Goal: Check status: Check status

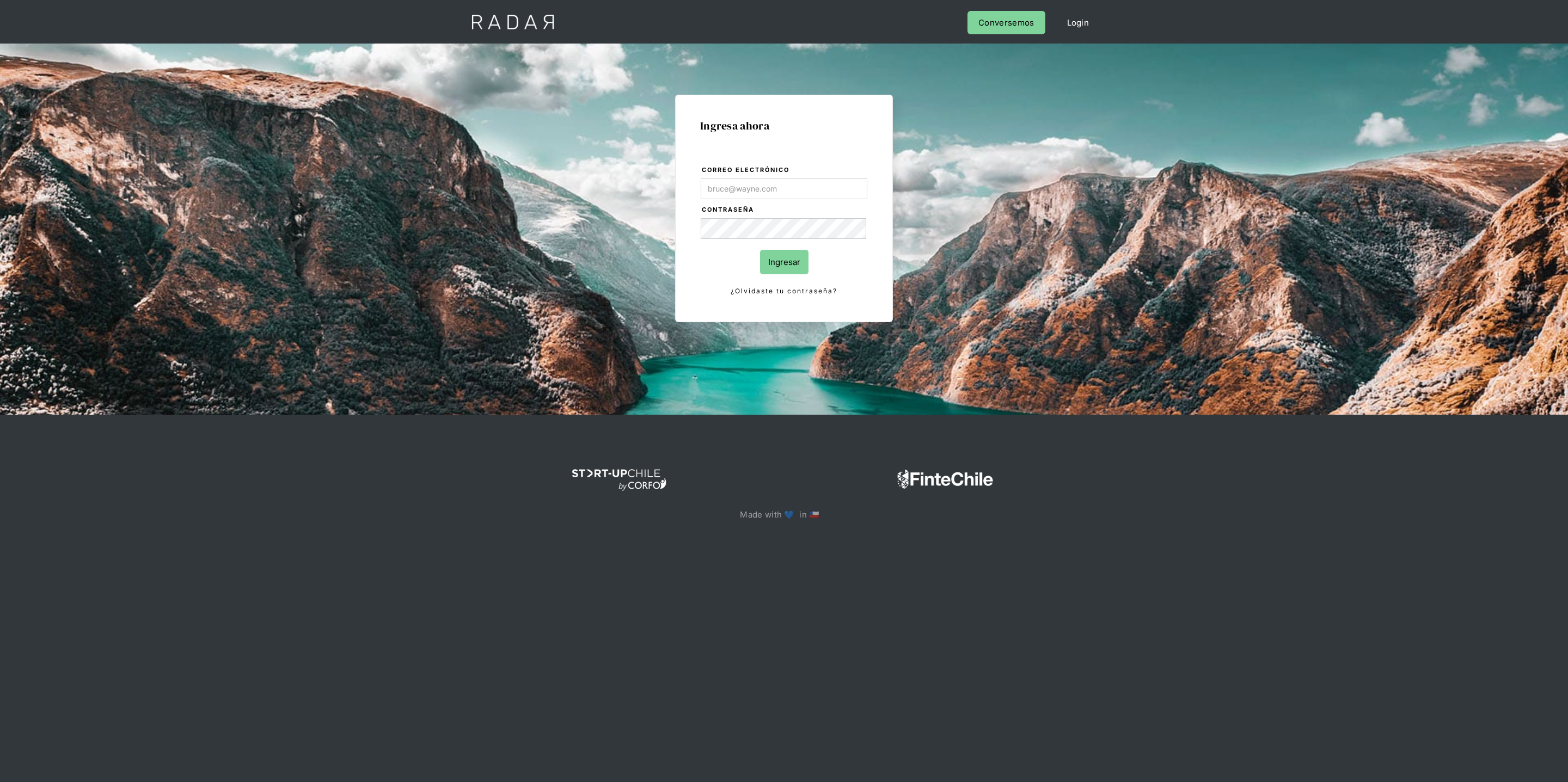
click at [784, 560] on com-1password-button at bounding box center [784, 560] width 0 height 0
type input "[PERSON_NAME][EMAIL_ADDRESS][DOMAIN_NAME]"
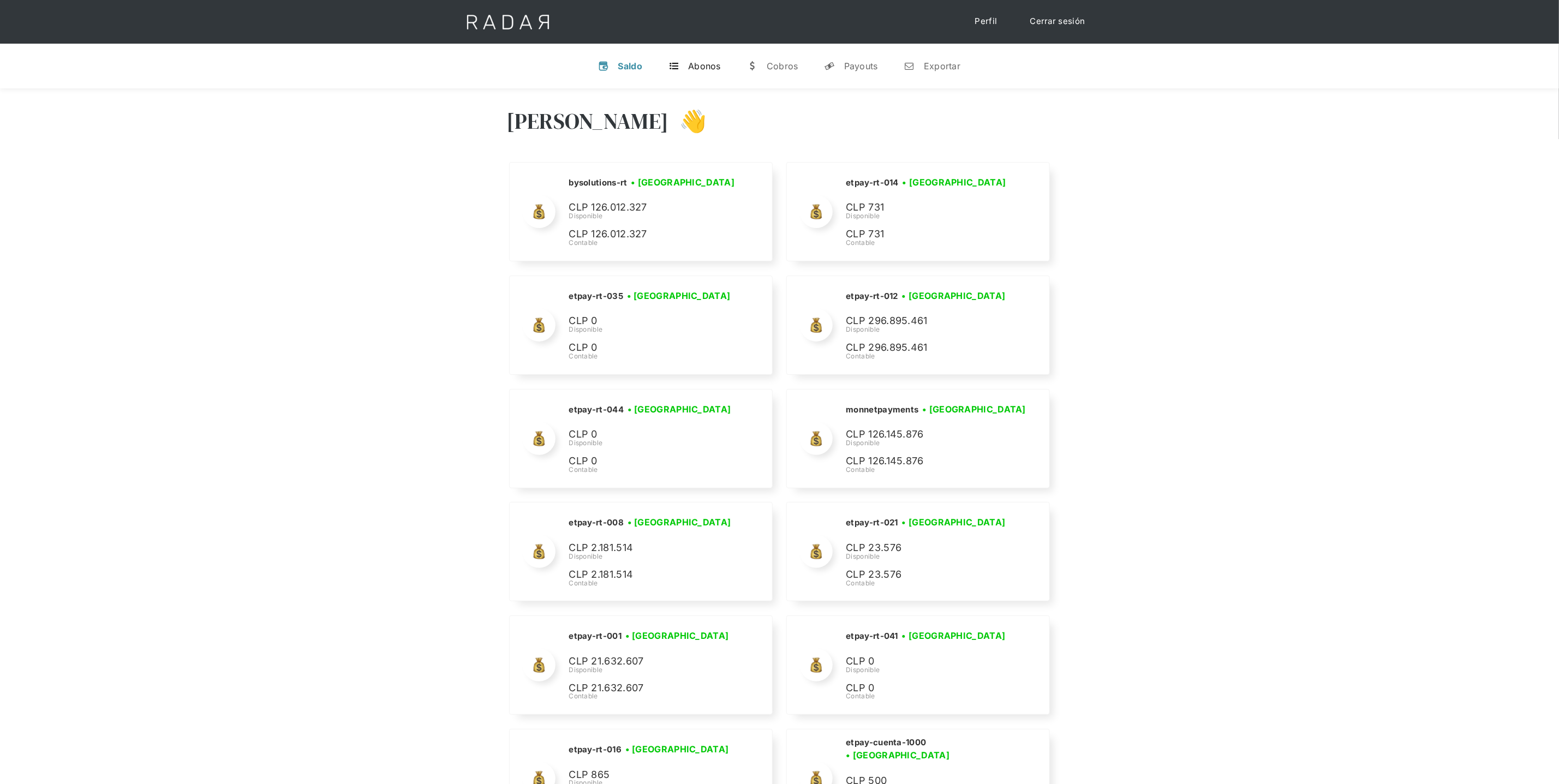
click at [690, 71] on div "Abonos" at bounding box center [705, 66] width 33 height 11
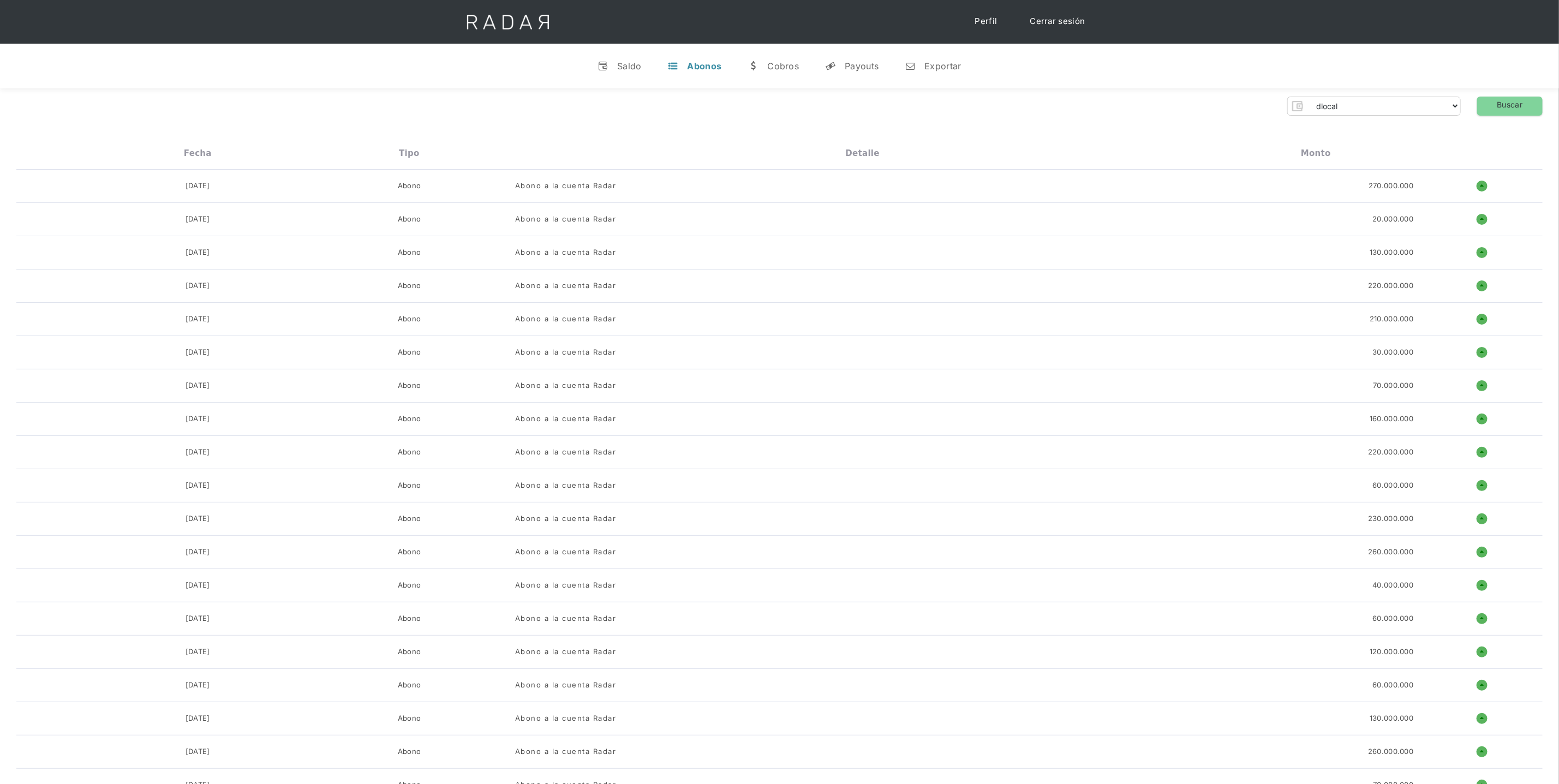
click at [1364, 115] on div "dlocal demergechile fcacl2 remitee clpro [PERSON_NAME] urigol radar-cliente rad…" at bounding box center [1374, 106] width 173 height 19
click at [1363, 111] on select "dlocal demergechile fcacl2 remitee clpro [PERSON_NAME] urigol radar-cliente rad…" at bounding box center [1383, 106] width 153 height 18
click at [1453, 110] on select "dlocal demergechile fcacl2 remitee clpro [PERSON_NAME] urigol radar-cliente rad…" at bounding box center [1383, 106] width 153 height 18
click at [621, 71] on link "v Saldo" at bounding box center [619, 66] width 62 height 29
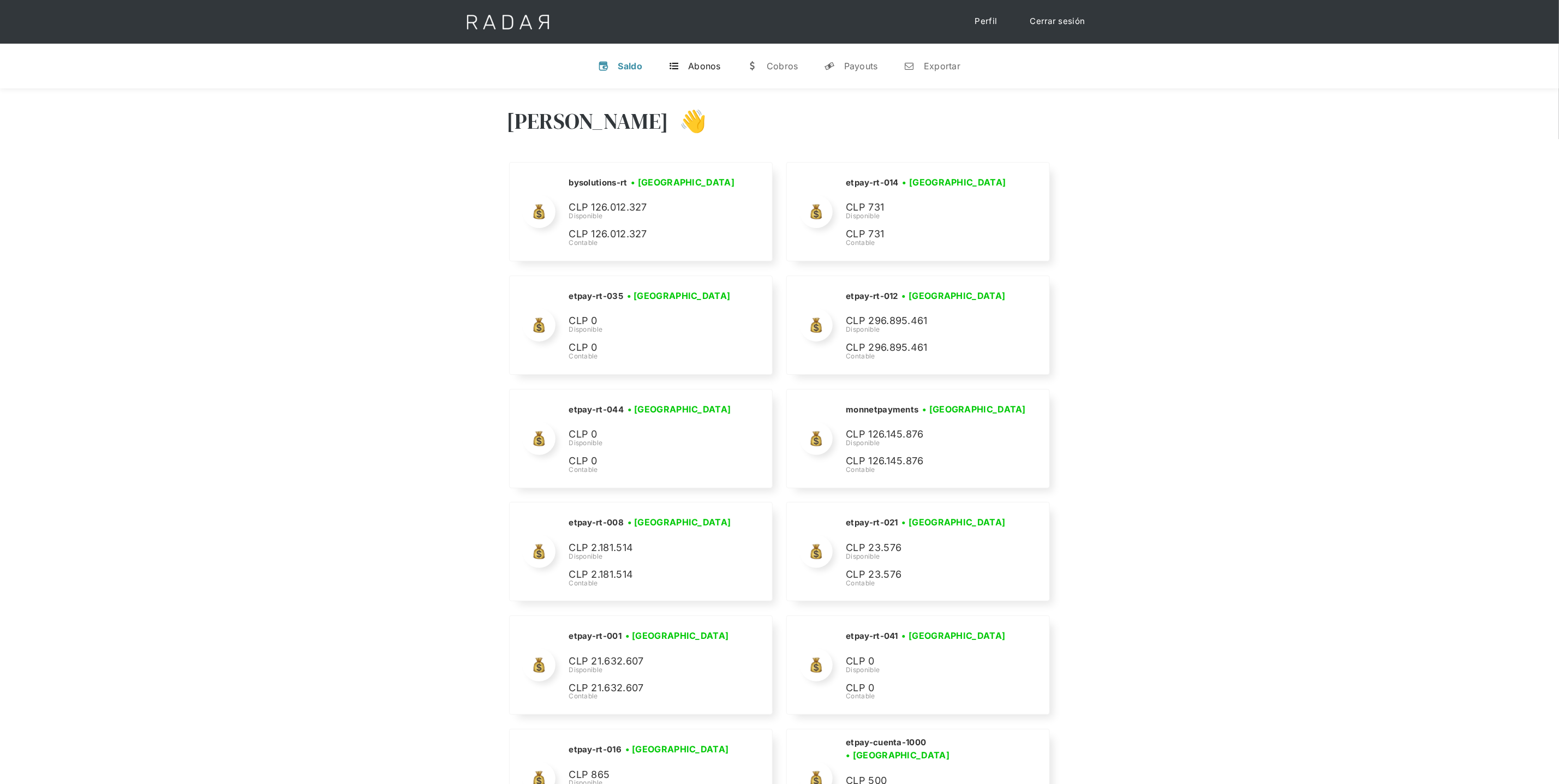
click at [696, 56] on link "t Abonos" at bounding box center [694, 66] width 70 height 29
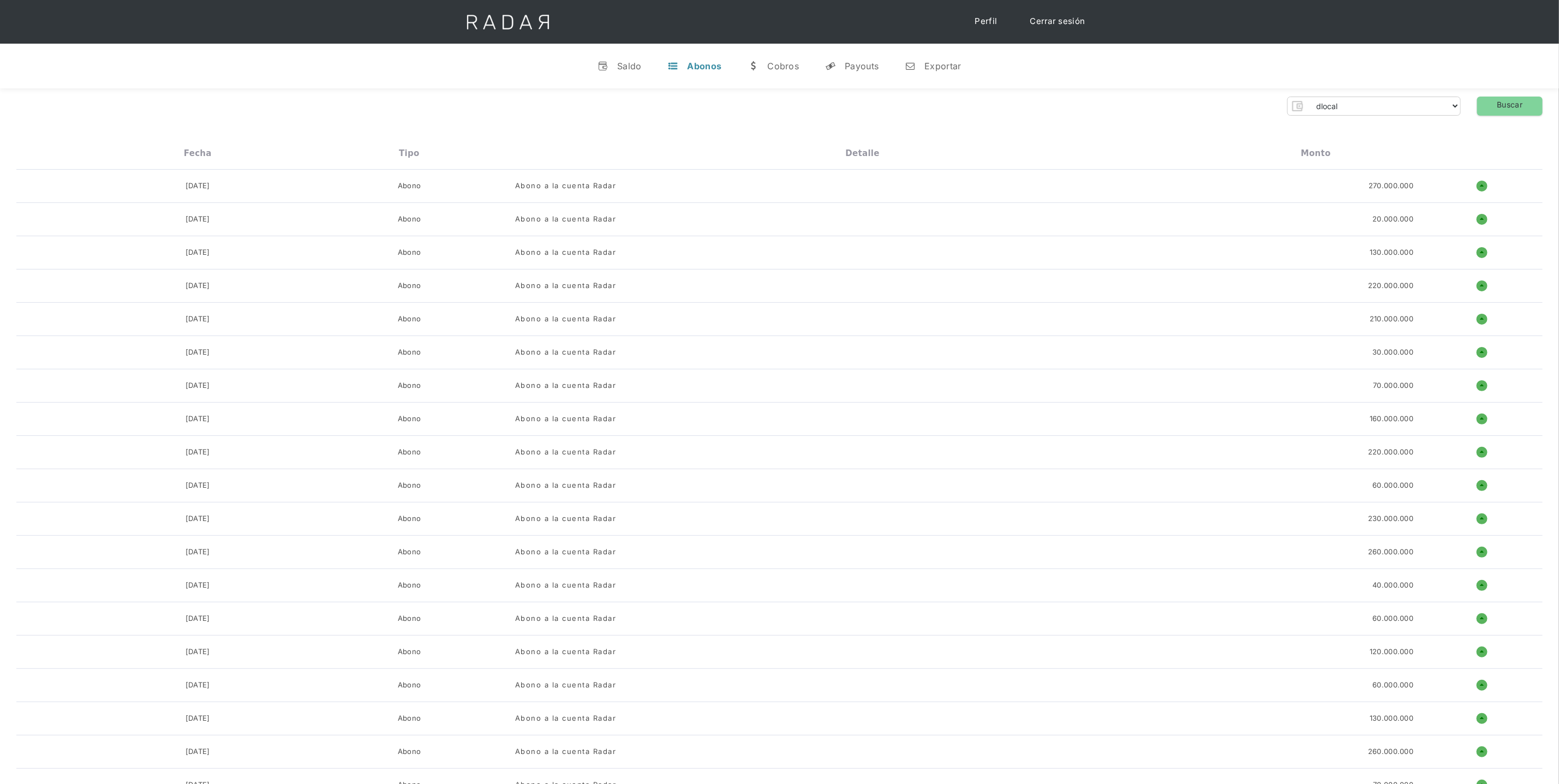
click at [1437, 115] on div "dlocal demergechile fcacl2 remitee clpro [PERSON_NAME] urigol radar-cliente rad…" at bounding box center [1374, 106] width 173 height 19
click at [1437, 108] on select "dlocal demergechile fcacl2 remitee clpro [PERSON_NAME] urigol radar-cliente rad…" at bounding box center [1383, 106] width 153 height 18
click at [1451, 109] on select "dlocal demergechile fcacl2 remitee clpro [PERSON_NAME] urigol radar-cliente rad…" at bounding box center [1383, 106] width 153 height 18
click at [1442, 101] on select "dlocal demergechile fcacl2 remitee clpro [PERSON_NAME] urigol radar-cliente rad…" at bounding box center [1383, 106] width 153 height 18
click at [1445, 107] on select "dlocal demergechile fcacl2 remitee clpro [PERSON_NAME] urigol radar-cliente rad…" at bounding box center [1383, 106] width 153 height 18
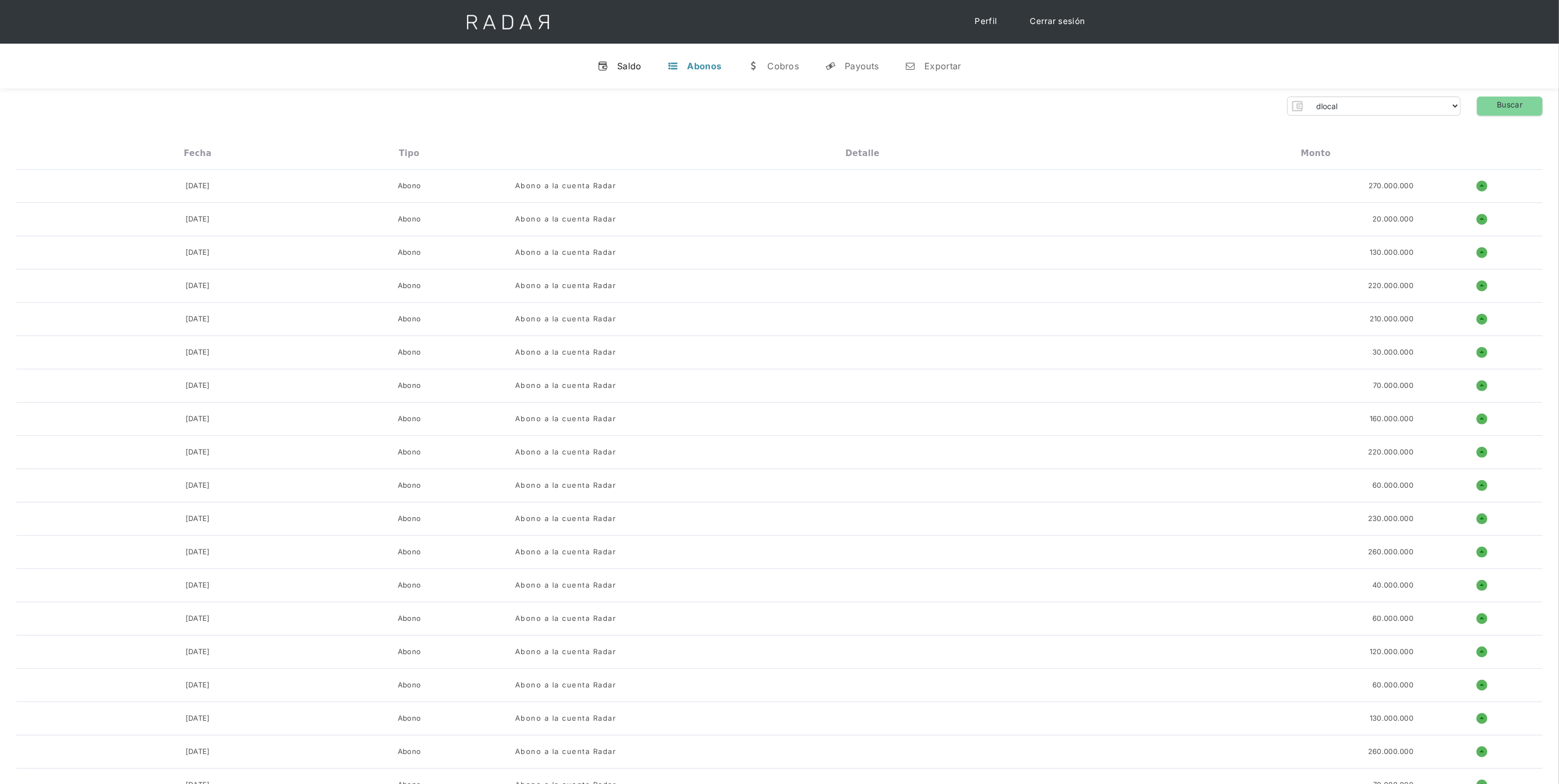
click at [600, 80] on link "v Saldo" at bounding box center [619, 66] width 62 height 29
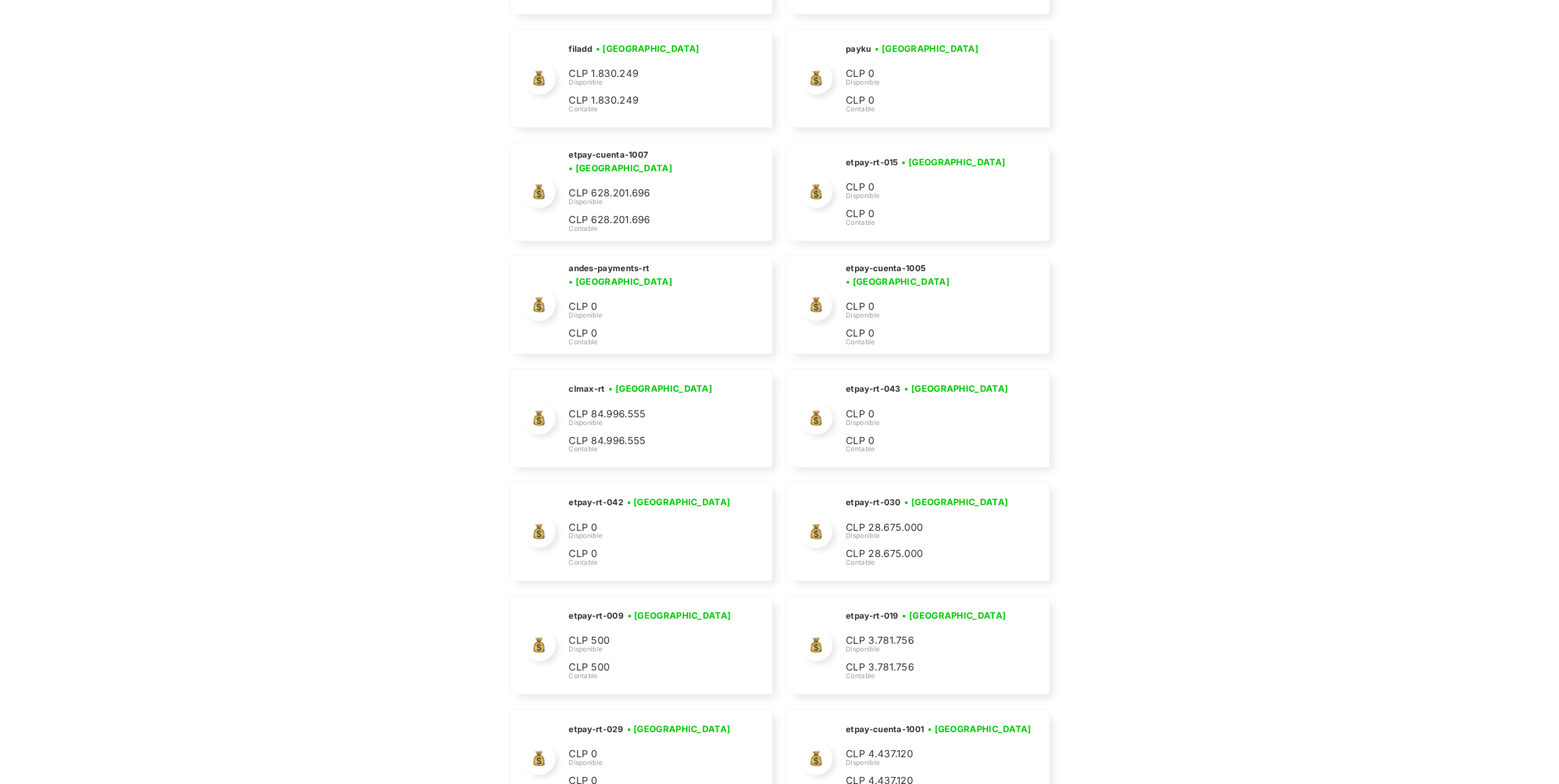
scroll to position [4949, 0]
